Goal: Obtain resource: Download file/media

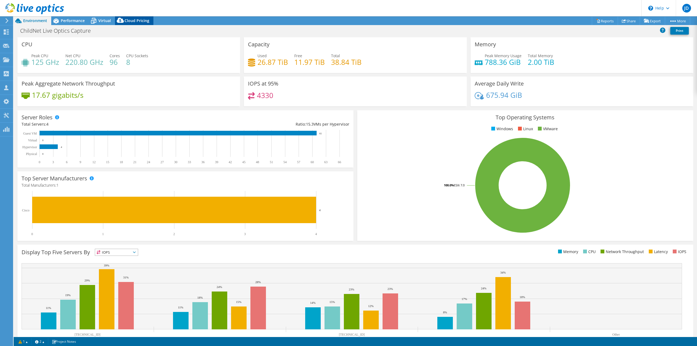
click at [124, 20] on icon at bounding box center [120, 21] width 11 height 11
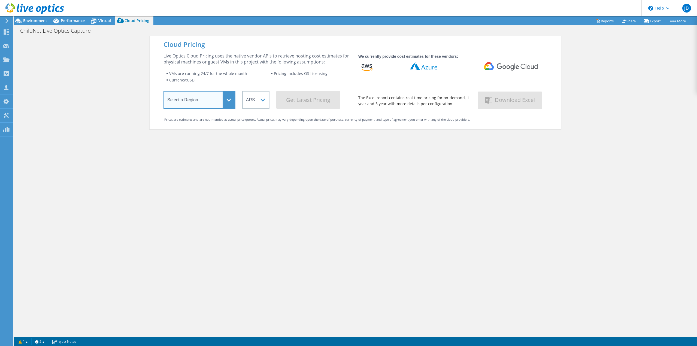
click at [210, 94] on select "Select a Region [GEOGRAPHIC_DATA] ([GEOGRAPHIC_DATA]) [GEOGRAPHIC_DATA] ([GEOGR…" at bounding box center [200, 100] width 72 height 18
select select "USEast"
click at [164, 92] on select "Select a Region [GEOGRAPHIC_DATA] ([GEOGRAPHIC_DATA]) [GEOGRAPHIC_DATA] ([GEOGR…" at bounding box center [200, 100] width 72 height 18
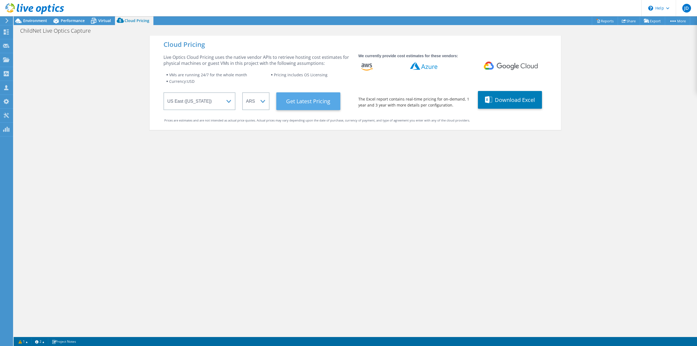
click at [295, 97] on Latest "Get Latest Pricing" at bounding box center [308, 101] width 64 height 18
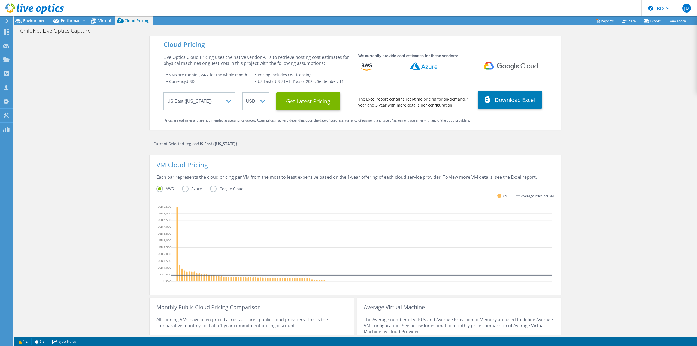
click at [197, 190] on label "Azure" at bounding box center [196, 189] width 28 height 7
click at [0, 0] on input "Azure" at bounding box center [0, 0] width 0 height 0
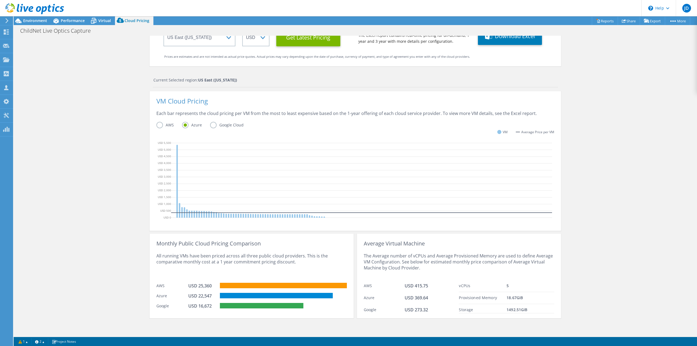
scroll to position [64, 0]
click at [119, 213] on div "Cloud Pricing Live Optics Cloud Pricing uses the native vendor APIs to retrieve…" at bounding box center [356, 154] width 684 height 364
click at [507, 41] on button "Download Excel" at bounding box center [510, 36] width 64 height 18
